Goal: Book appointment/travel/reservation

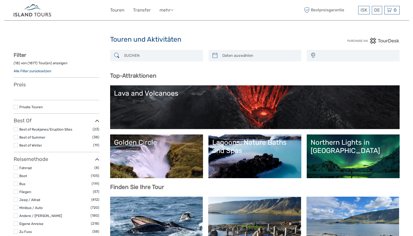
select select
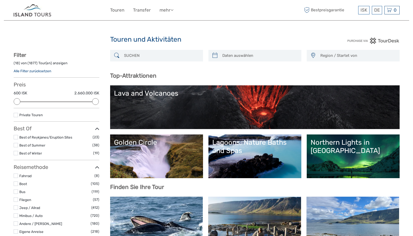
click at [345, 56] on span "Region / Startet von" at bounding box center [357, 55] width 79 height 8
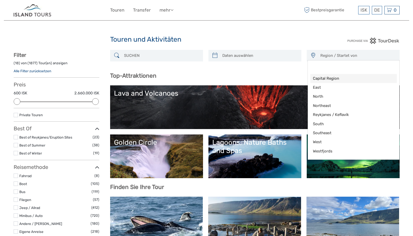
click at [324, 80] on span "Capital Region" at bounding box center [349, 78] width 73 height 5
select select "Capital Region"
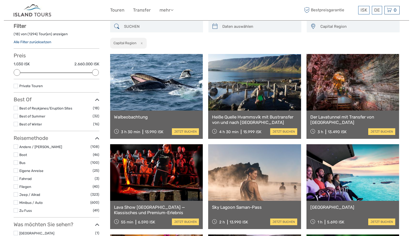
scroll to position [29, 0]
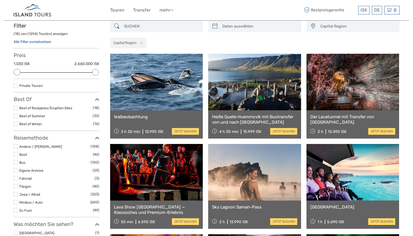
click at [147, 30] on input "search" at bounding box center [161, 26] width 78 height 9
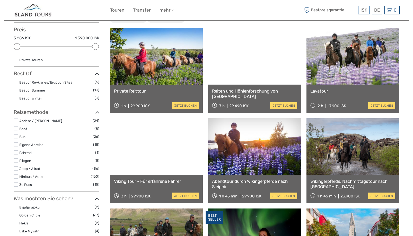
scroll to position [4, 0]
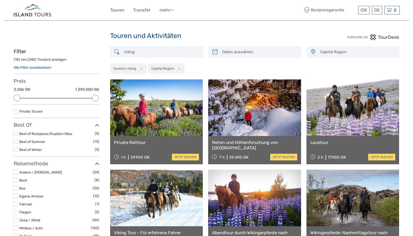
type input "riding"
type input "08/09/2025"
click at [265, 49] on input "search" at bounding box center [259, 52] width 78 height 9
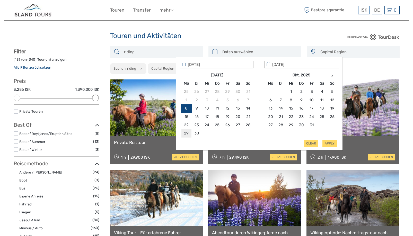
type input "29/09/2025"
type input "05/10/2025"
type input "29/09/2025"
click at [327, 142] on button "Apply" at bounding box center [329, 143] width 14 height 7
type input "29/09/2025 - 05/10/2025"
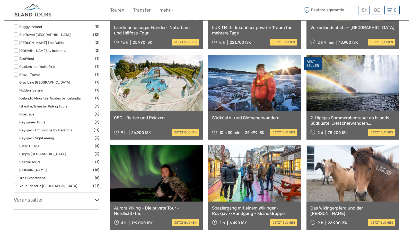
scroll to position [441, 0]
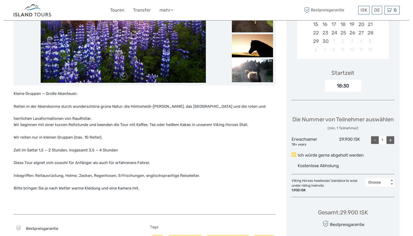
scroll to position [232, 0]
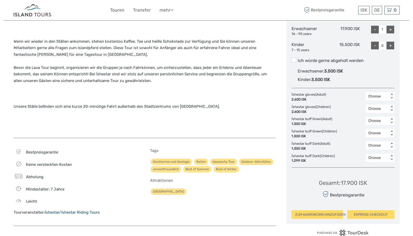
scroll to position [269, 0]
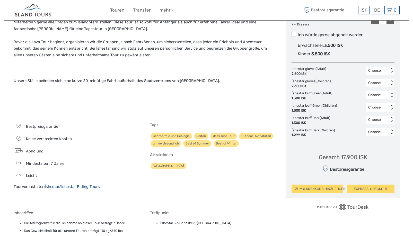
click at [191, 107] on div "Erleben Sie das Islandpferd inmitten einzigartiger Natur direkt vor dem Stadtze…" at bounding box center [145, 29] width 262 height 166
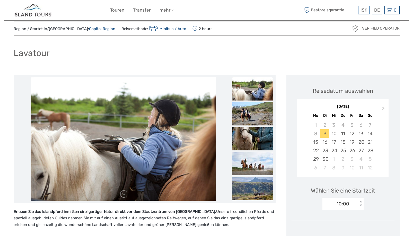
scroll to position [0, 0]
